Goal: Check status: Check status

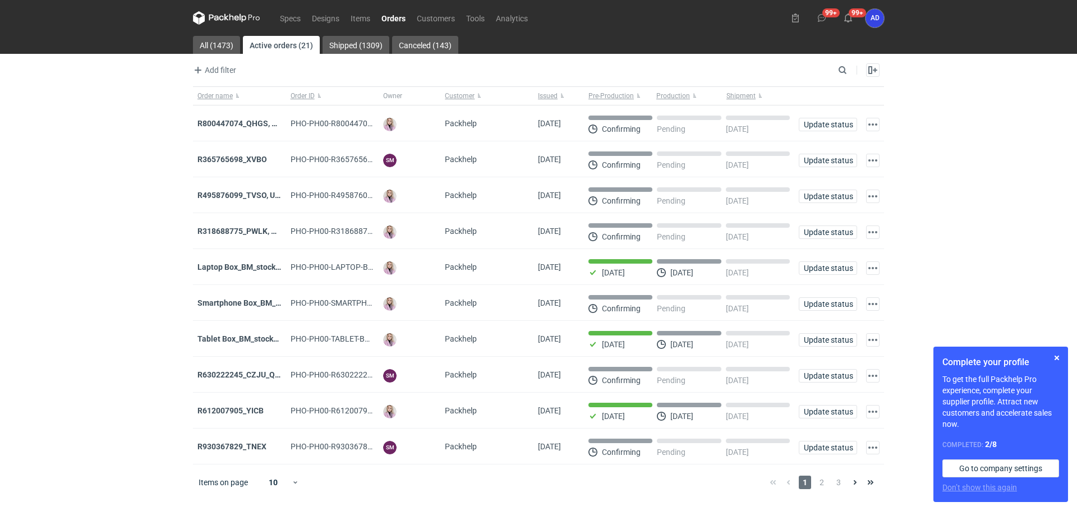
click at [398, 19] on link "Orders" at bounding box center [393, 17] width 35 height 13
click at [844, 72] on input "Search" at bounding box center [793, 69] width 111 height 13
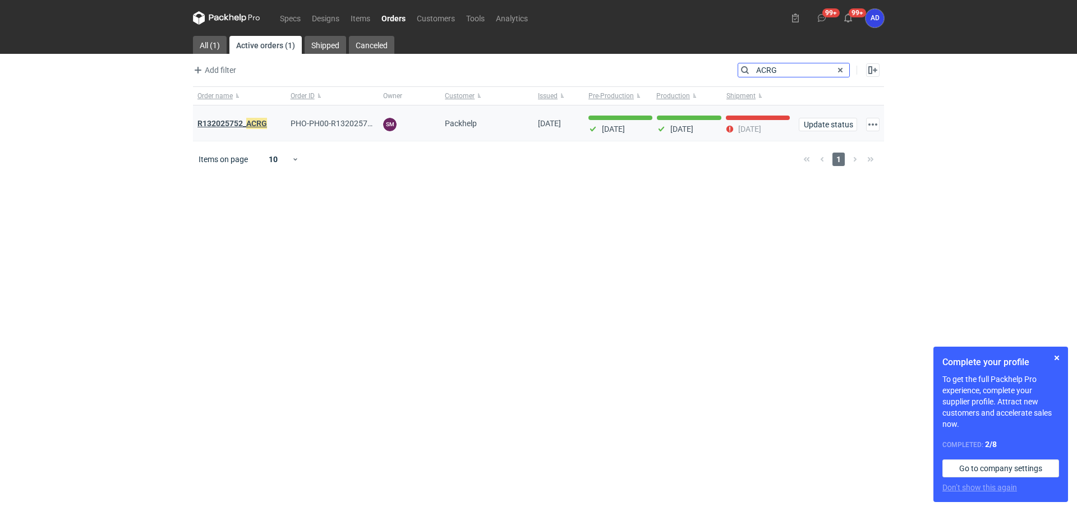
type input "ACRG"
click at [267, 126] on strong "R132025752_ ACRG" at bounding box center [232, 123] width 70 height 12
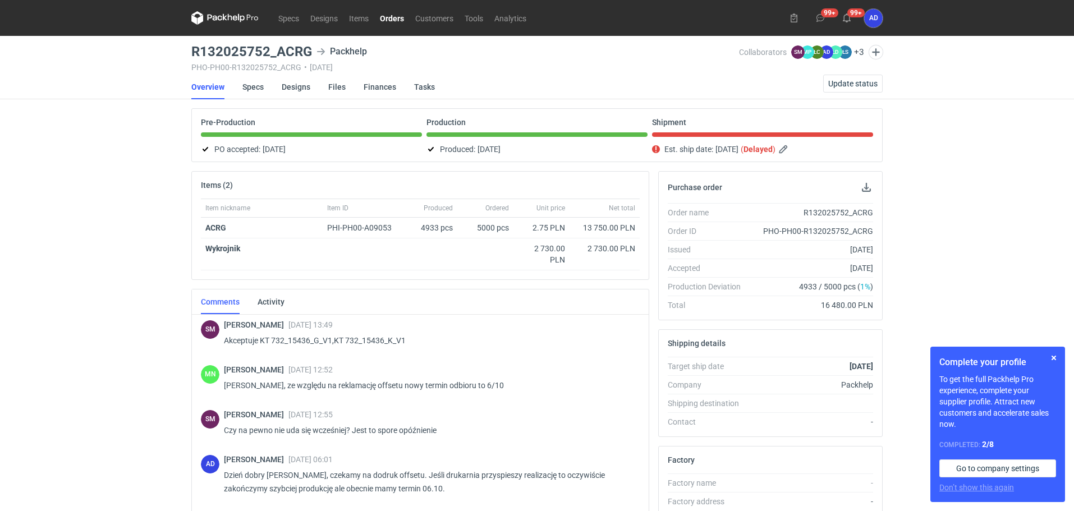
click at [401, 20] on link "Orders" at bounding box center [391, 17] width 35 height 13
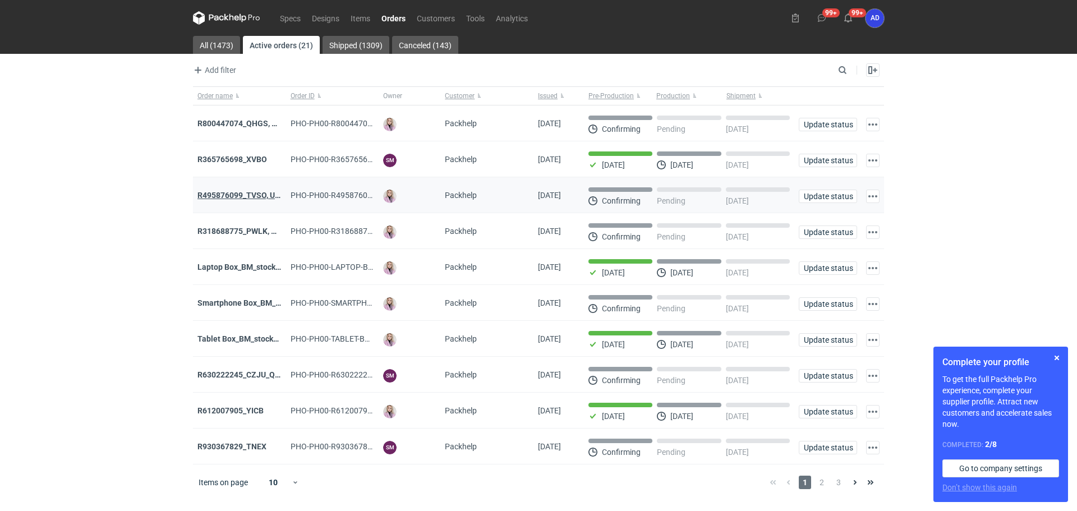
click at [225, 191] on strong "R495876099_TVSO, UQHI" at bounding box center [242, 195] width 91 height 9
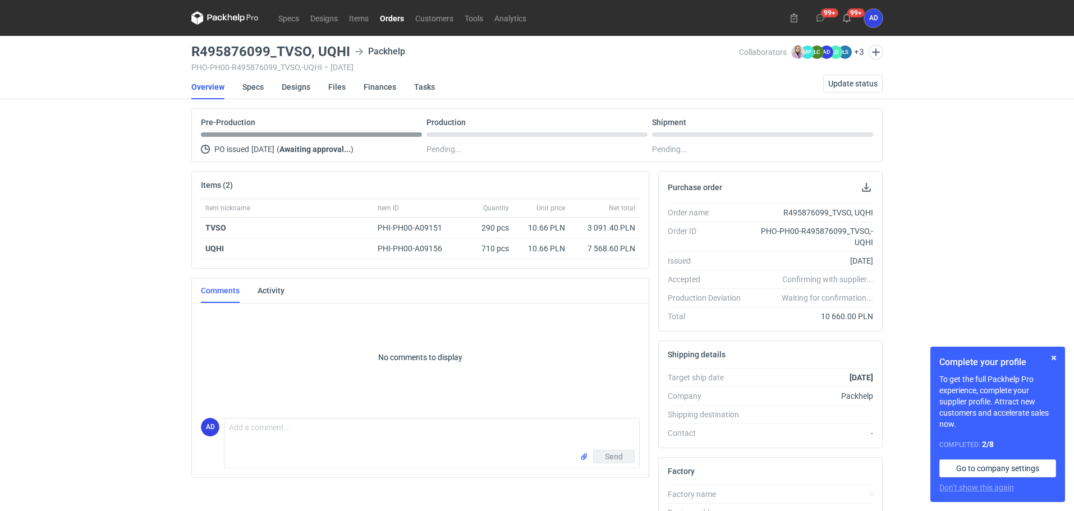
click at [393, 17] on link "Orders" at bounding box center [391, 17] width 35 height 13
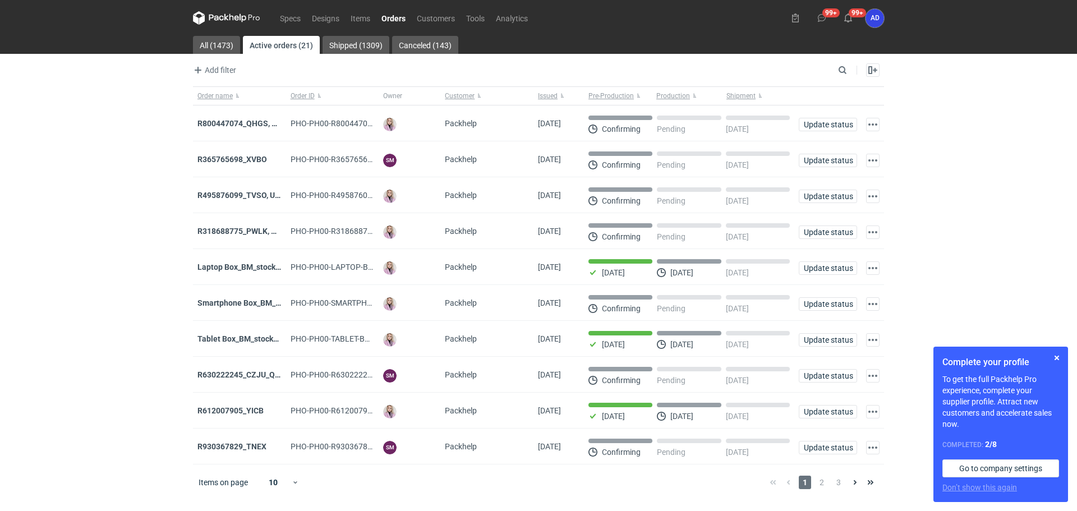
click at [395, 20] on link "Orders" at bounding box center [393, 17] width 35 height 13
click at [244, 196] on strong "R495876099_TVSO, UQHI" at bounding box center [242, 195] width 91 height 9
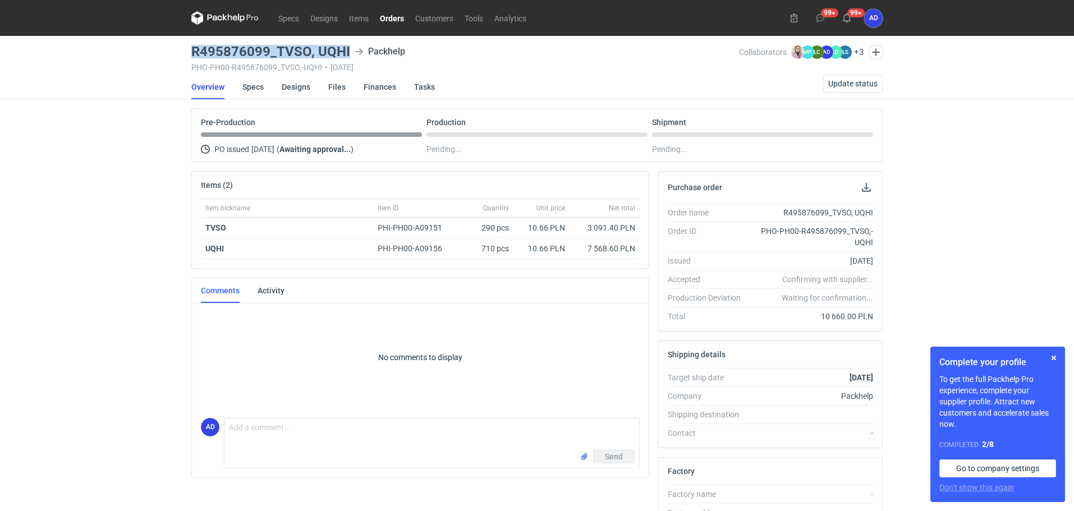
drag, startPoint x: 348, startPoint y: 48, endPoint x: 177, endPoint y: 50, distance: 171.1
click at [177, 50] on div "Specs Designs Items Orders Customers Tools Analytics 99+ 99+ AD [PERSON_NAME] […" at bounding box center [537, 255] width 1074 height 511
copy h3 "R495876099_TVSO, UQHI"
click at [395, 19] on link "Orders" at bounding box center [391, 17] width 35 height 13
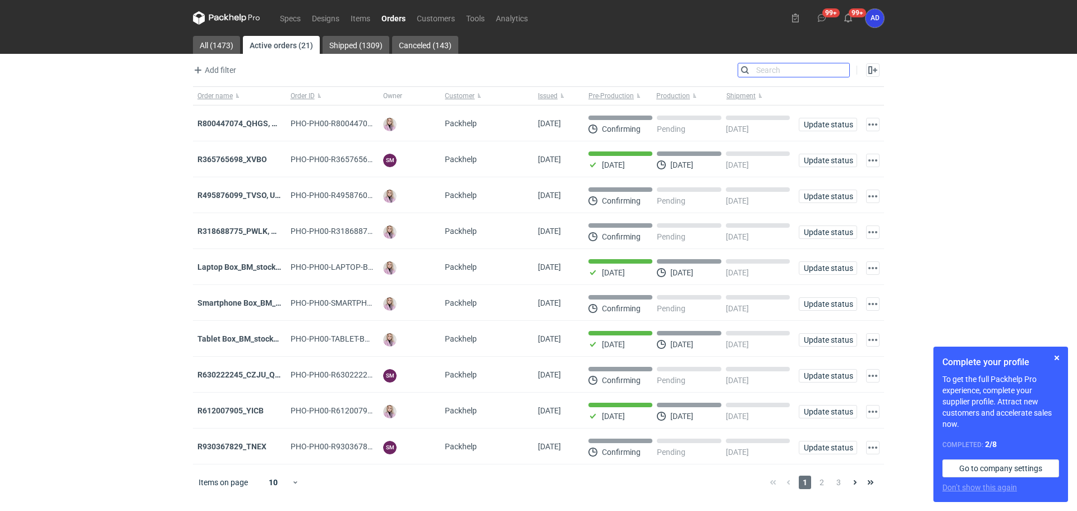
click at [840, 66] on input "Search" at bounding box center [793, 69] width 111 height 13
type input "NYZC"
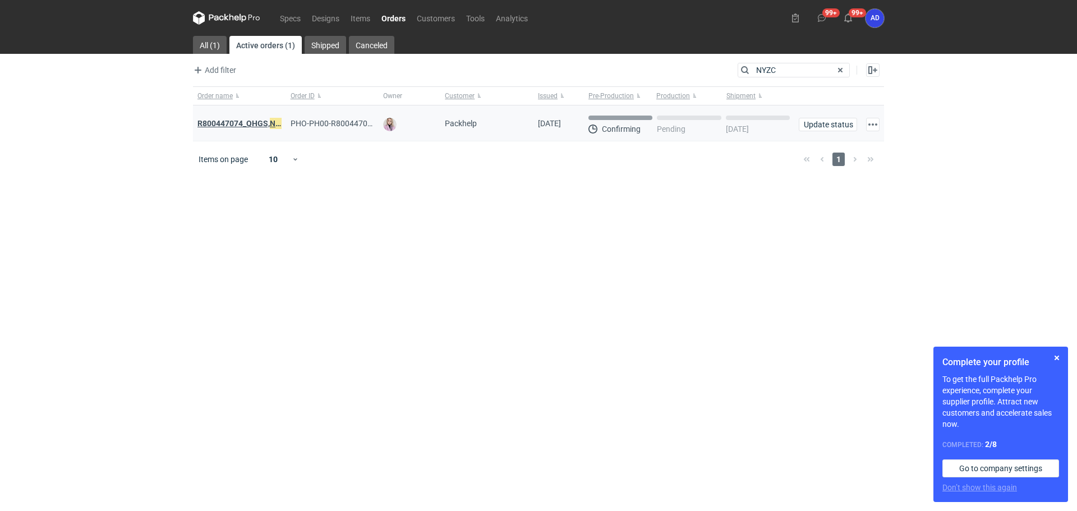
click at [223, 124] on strong "R800447074_QHGS, NYZC , DXPA, QBLZ" at bounding box center [267, 123] width 140 height 12
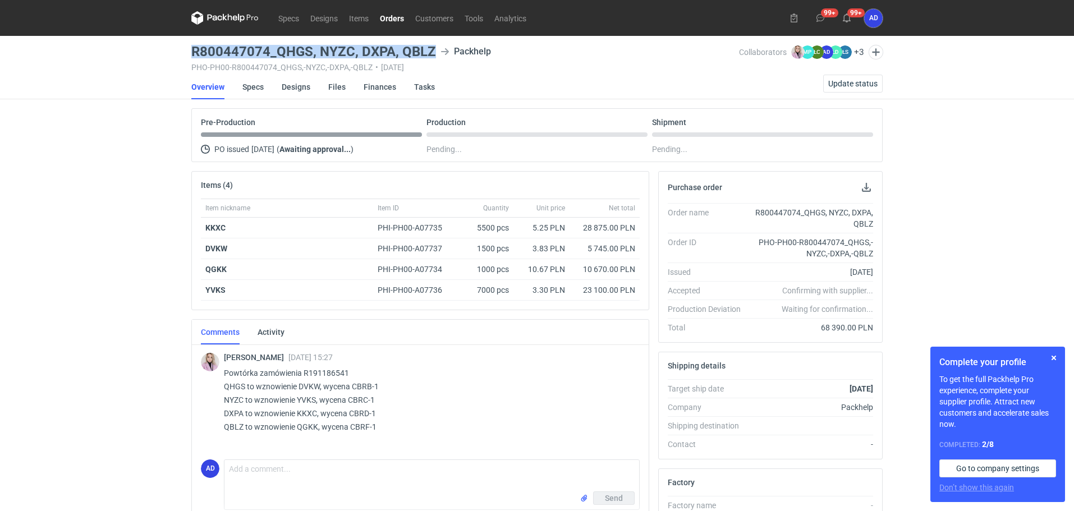
drag, startPoint x: 433, startPoint y: 50, endPoint x: 193, endPoint y: 49, distance: 240.1
click at [193, 49] on h3 "R800447074_QHGS, NYZC, DXPA, QBLZ" at bounding box center [313, 51] width 245 height 13
copy h3 "R800447074_QHGS, NYZC, DXPA, QBLZ"
